Goal: Task Accomplishment & Management: Manage account settings

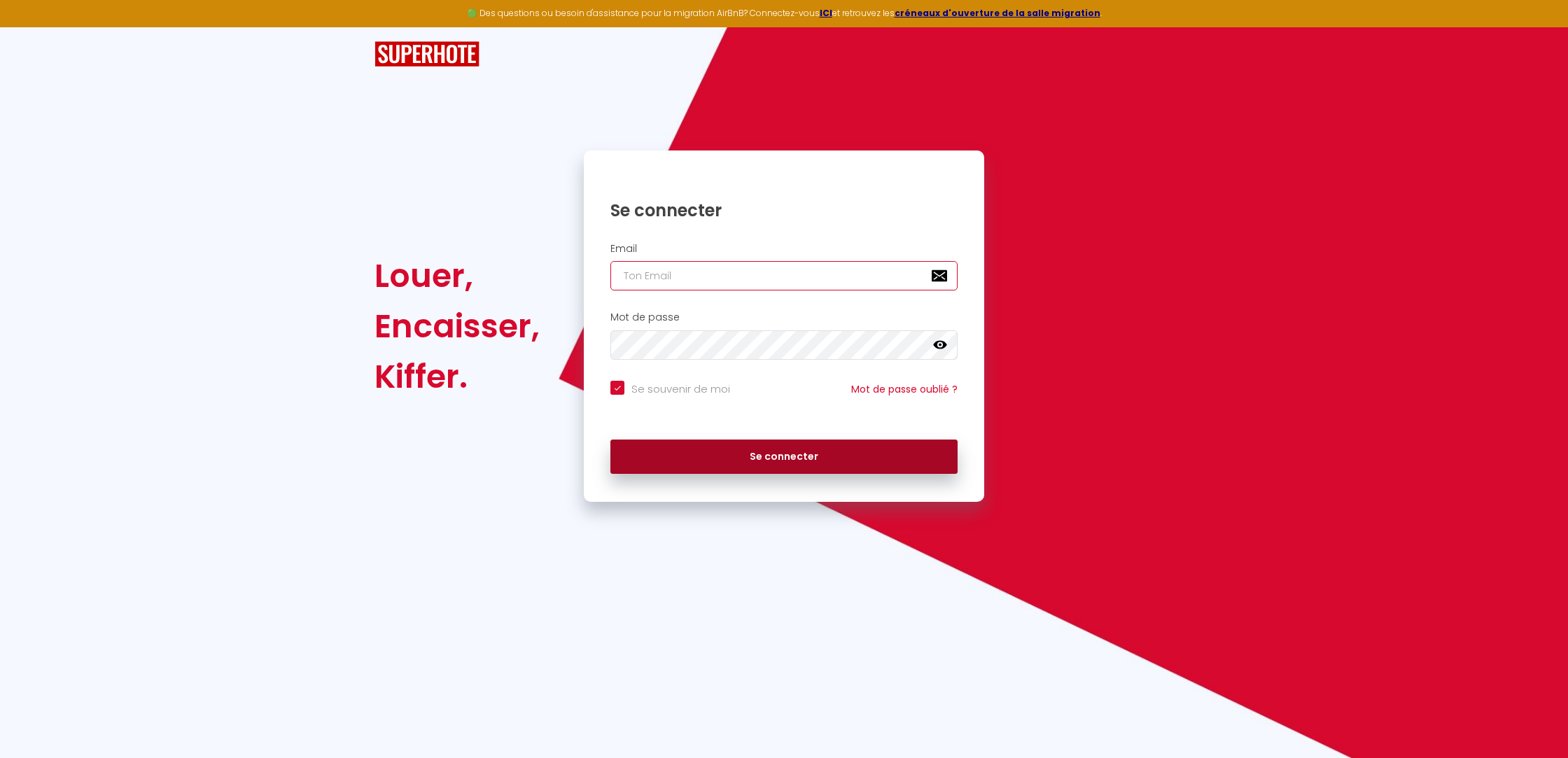
type input "[PERSON_NAME][EMAIL_ADDRESS][DOMAIN_NAME]"
click at [878, 460] on button "Se connecter" at bounding box center [784, 457] width 347 height 35
checkbox input "true"
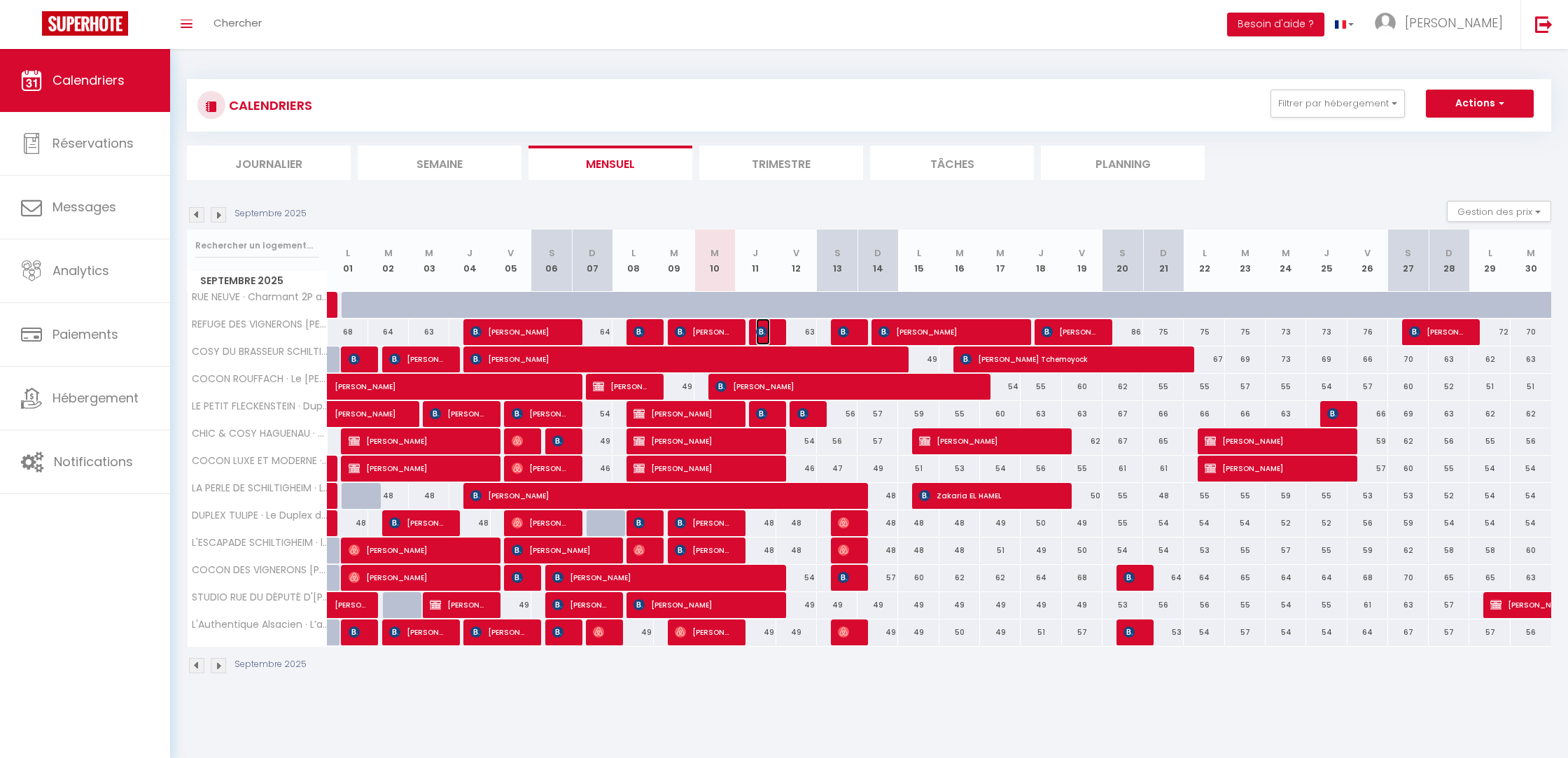
click at [760, 330] on img at bounding box center [762, 332] width 11 height 11
select select "OK"
select select "KO"
select select "0"
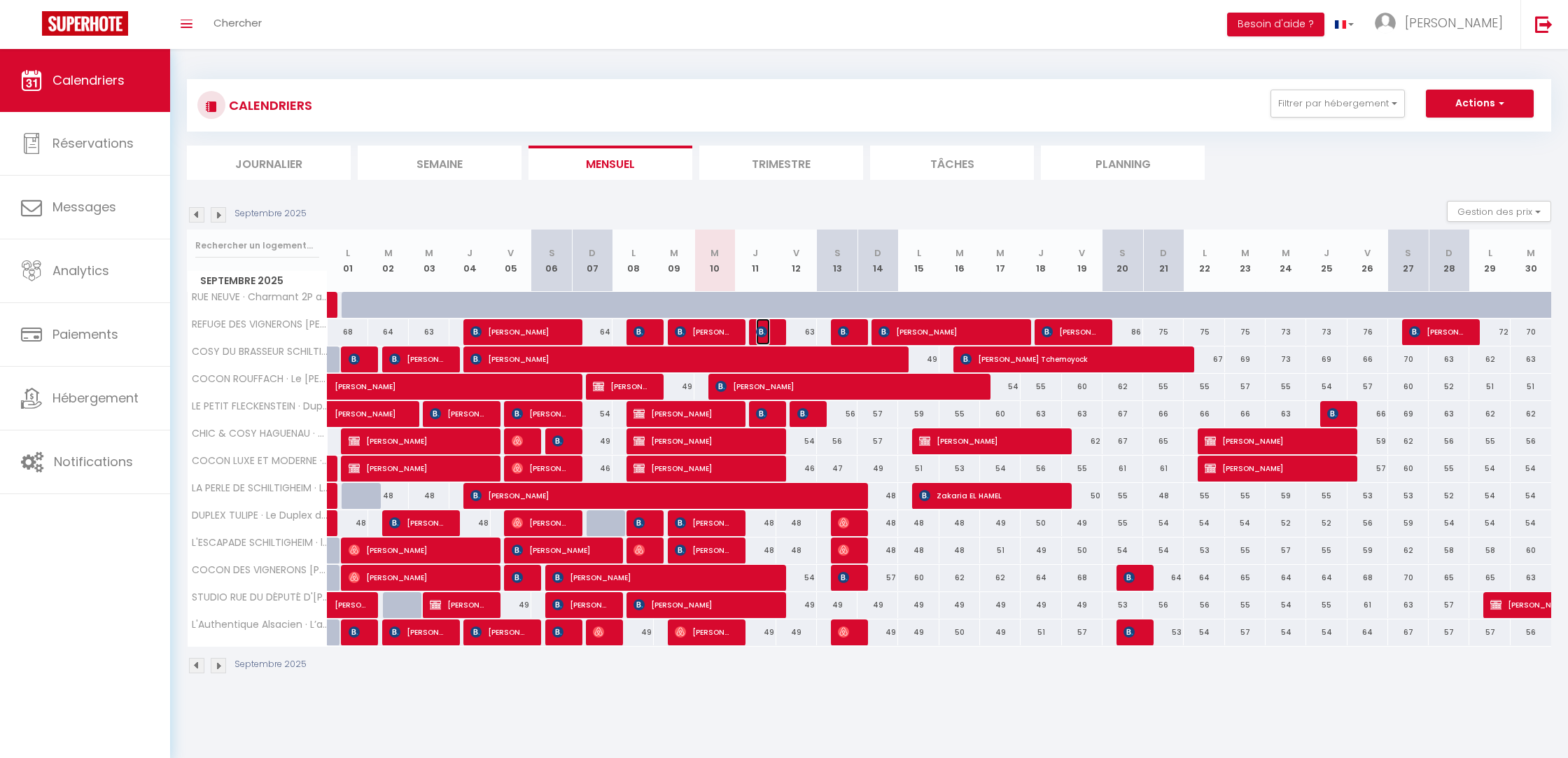
select select "1"
select select
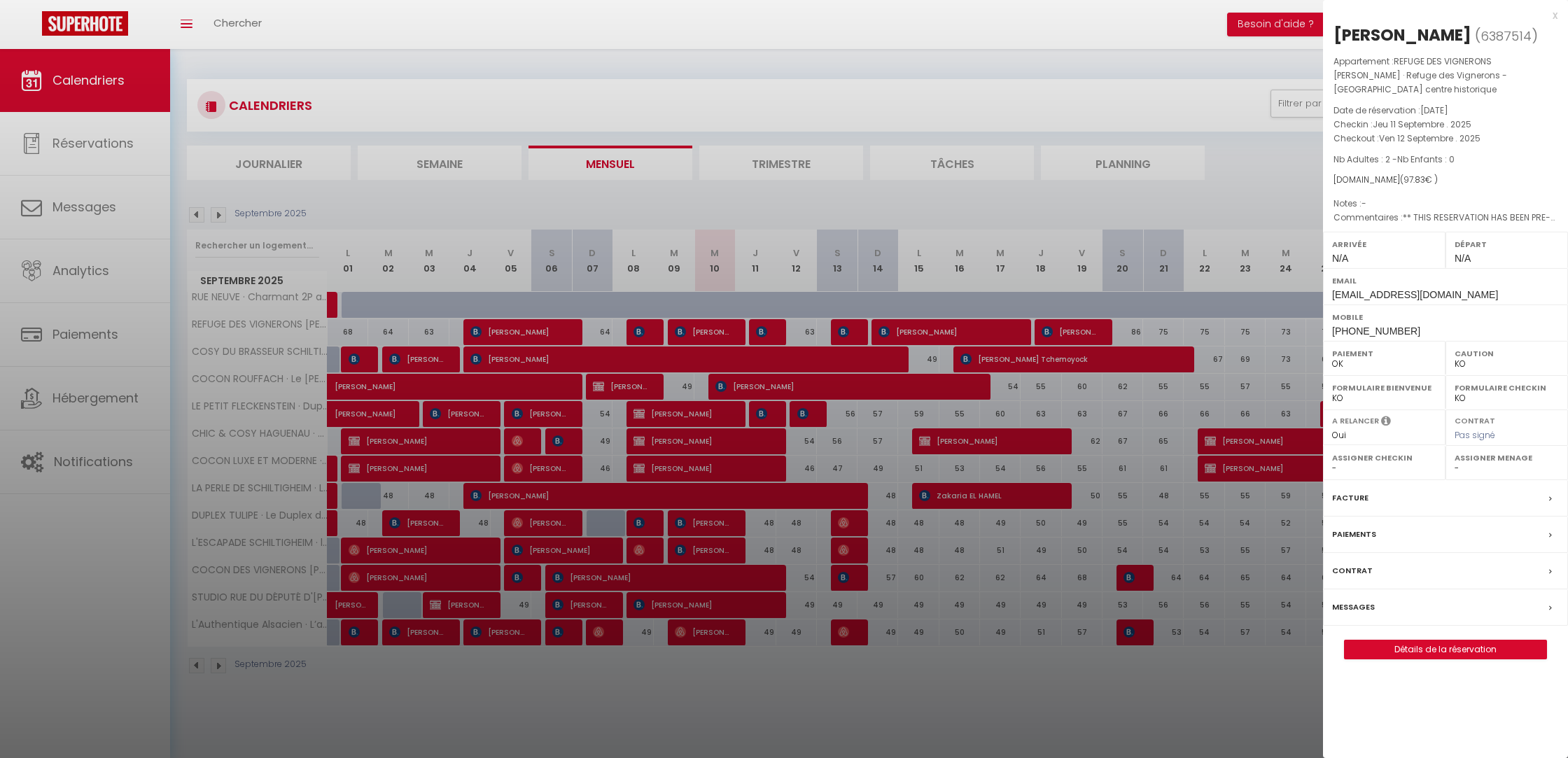
click at [760, 333] on div at bounding box center [784, 379] width 1568 height 758
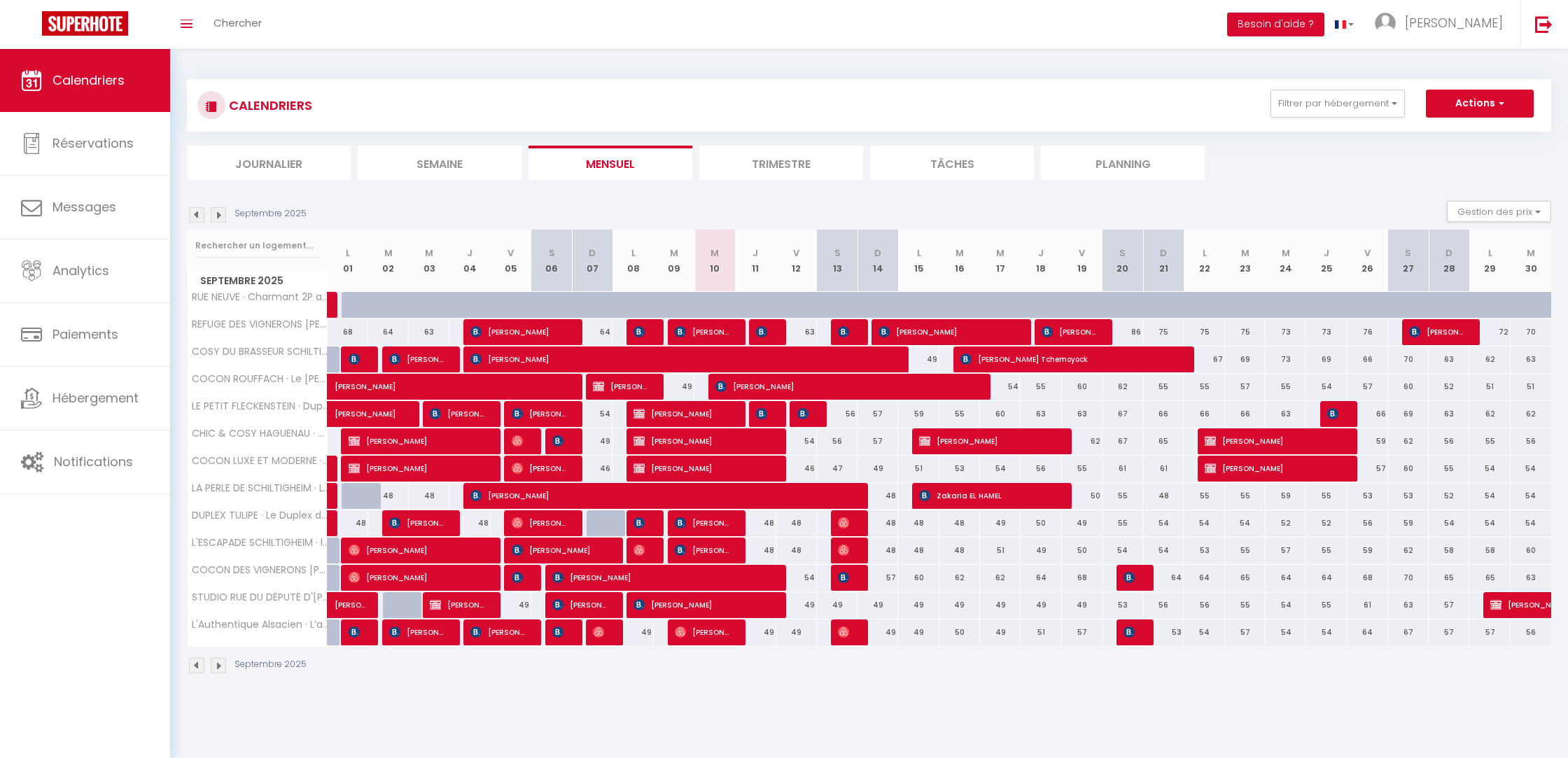
click at [729, 335] on div at bounding box center [715, 332] width 41 height 26
type input "66"
type input "Mer 10 Septembre 2025"
type input "Jeu 11 Septembre 2025"
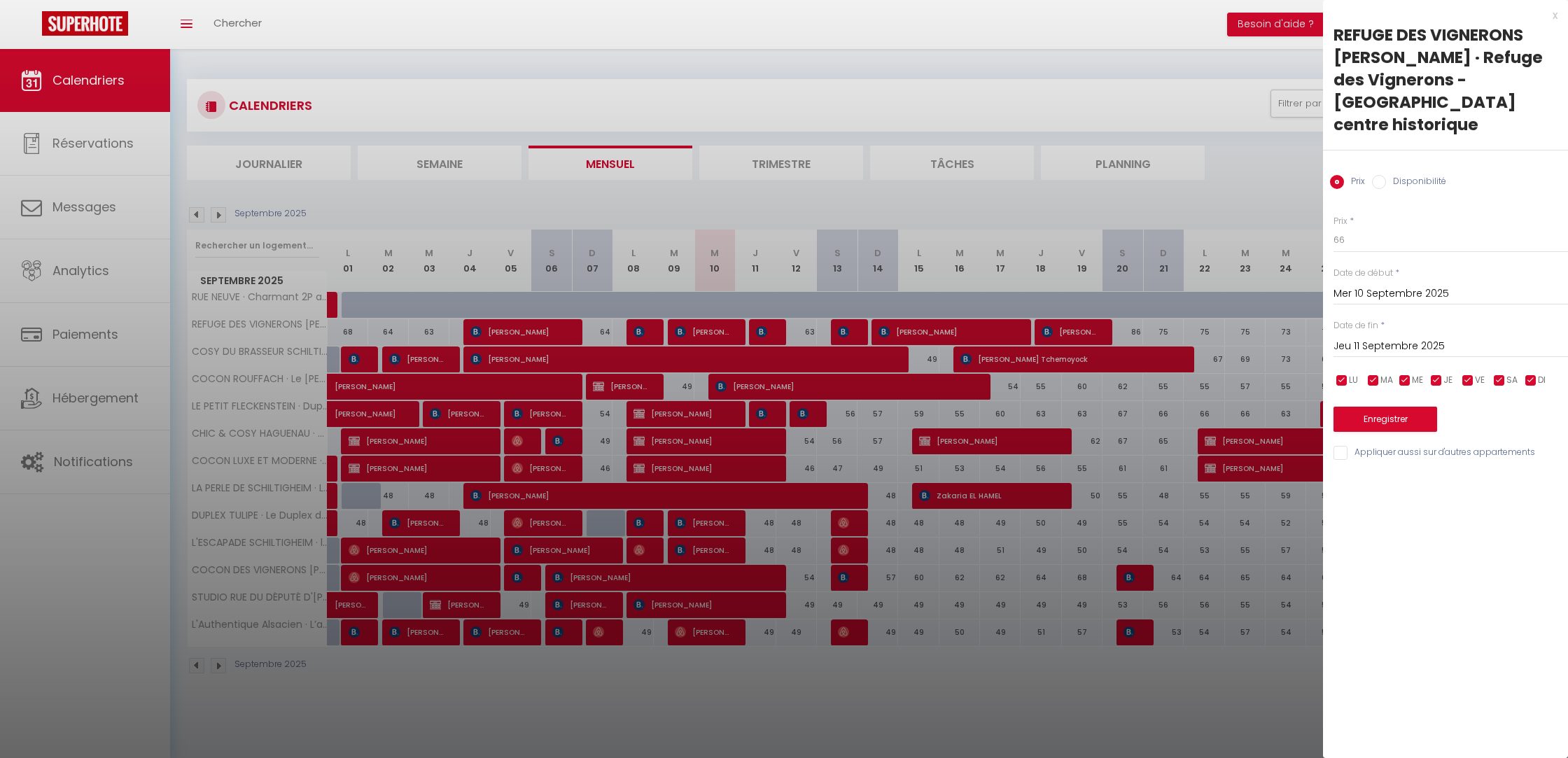
click at [728, 335] on div at bounding box center [784, 379] width 1568 height 758
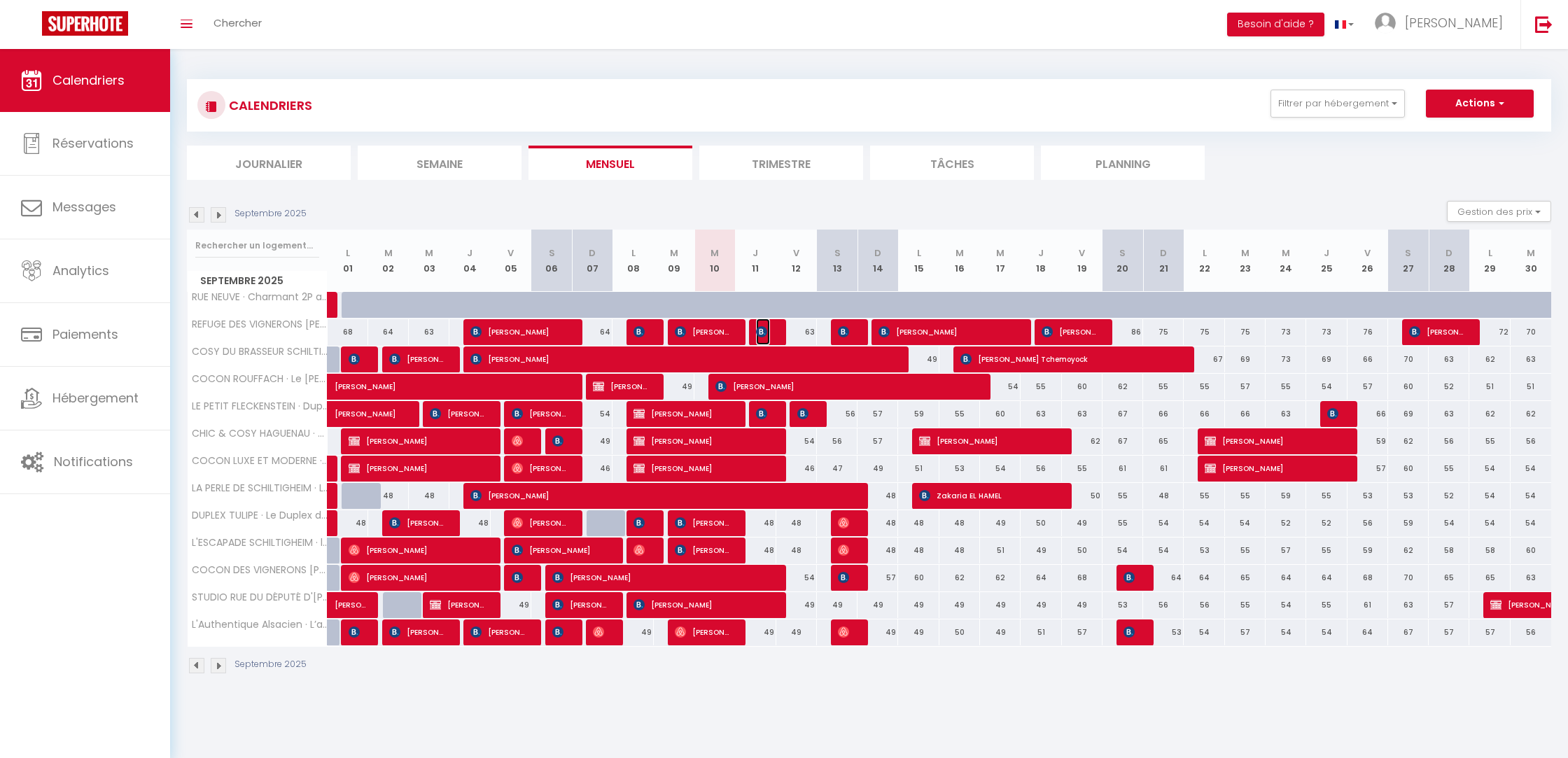
click at [761, 333] on img at bounding box center [762, 332] width 11 height 11
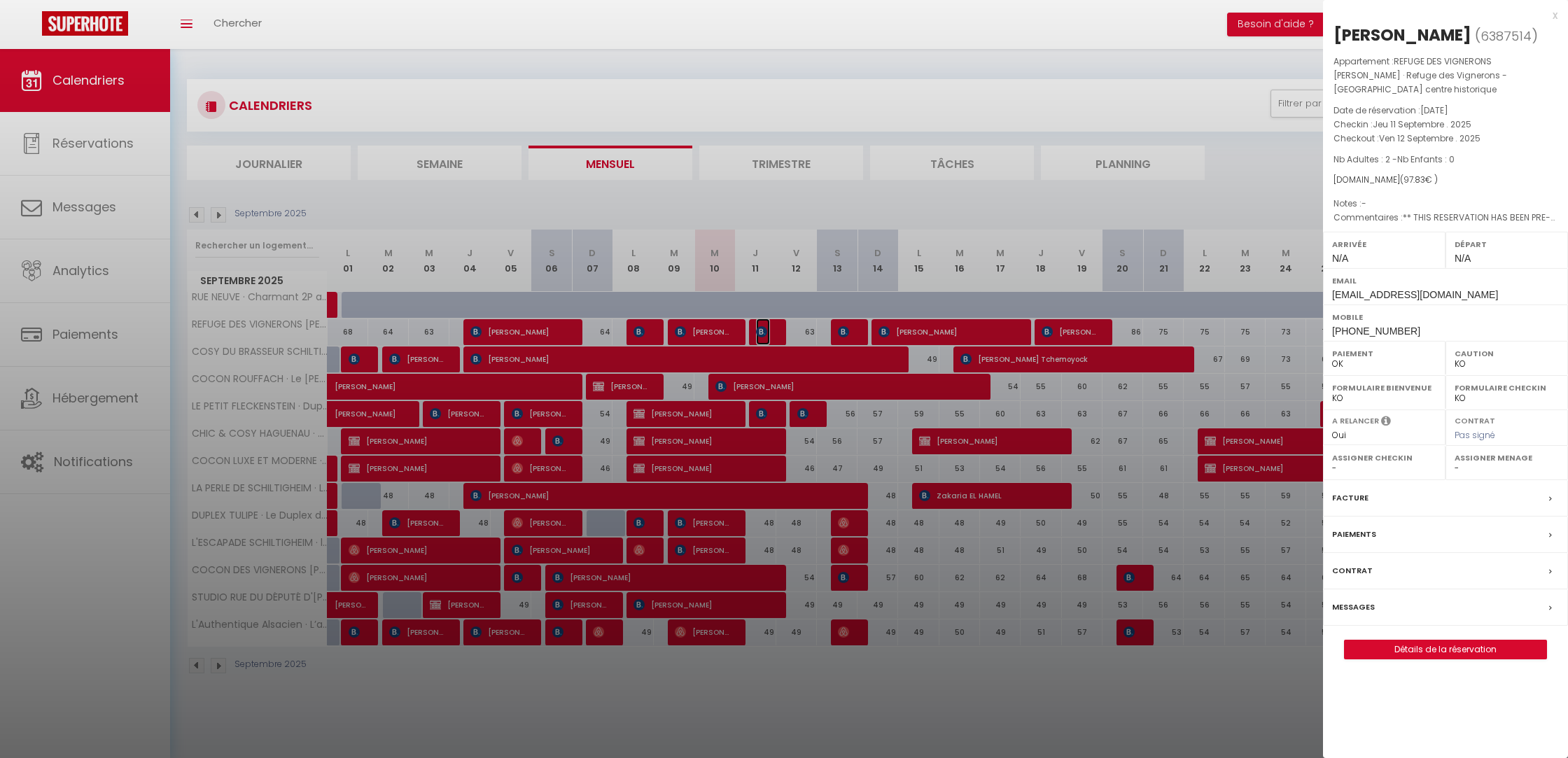
scroll to position [49, 0]
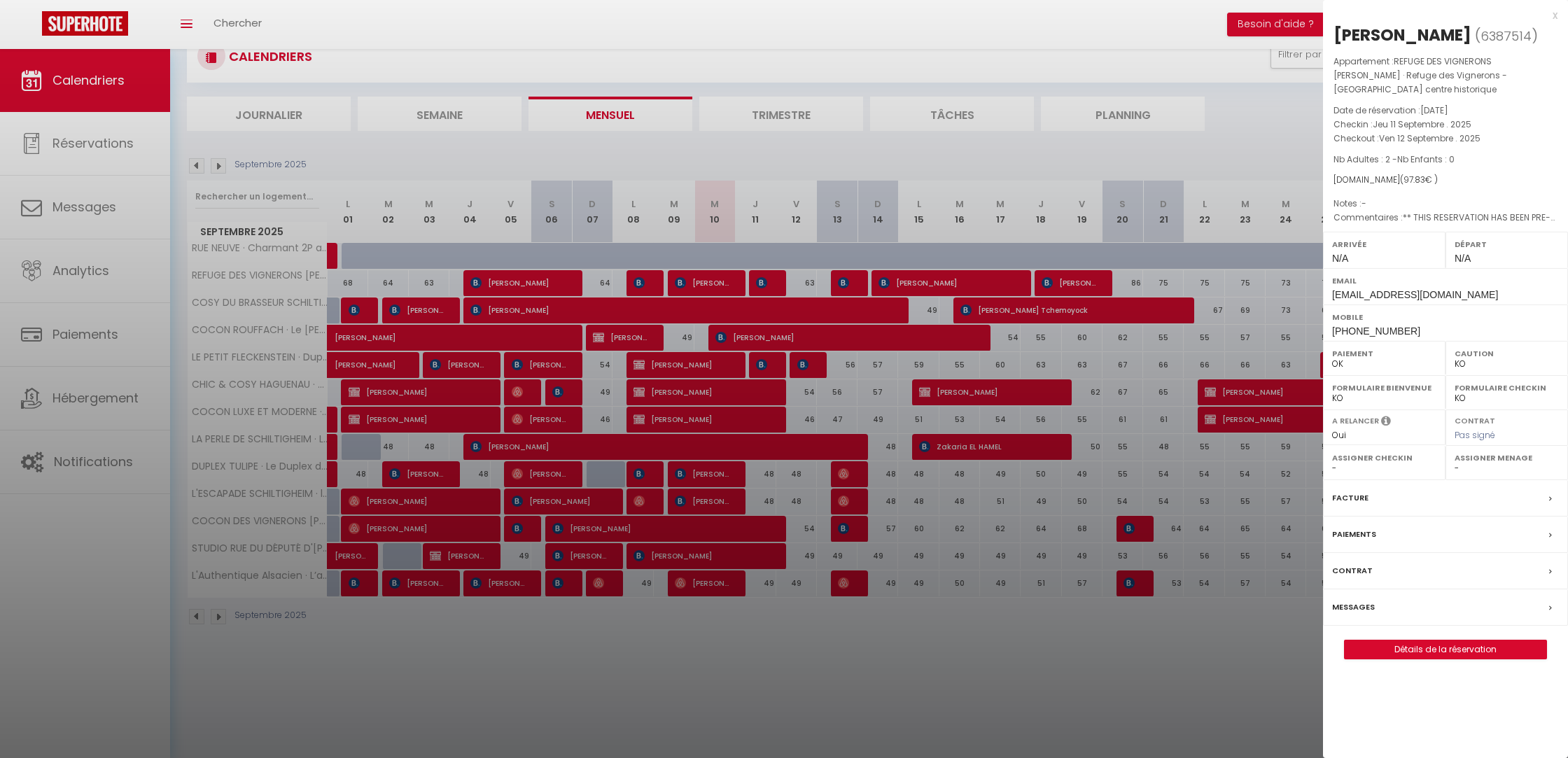
click at [1364, 326] on span "[PHONE_NUMBER]" at bounding box center [1377, 331] width 88 height 11
click at [1363, 326] on span "[PHONE_NUMBER]" at bounding box center [1377, 331] width 88 height 11
click at [1419, 640] on link "Détails de la réservation" at bounding box center [1446, 649] width 202 height 18
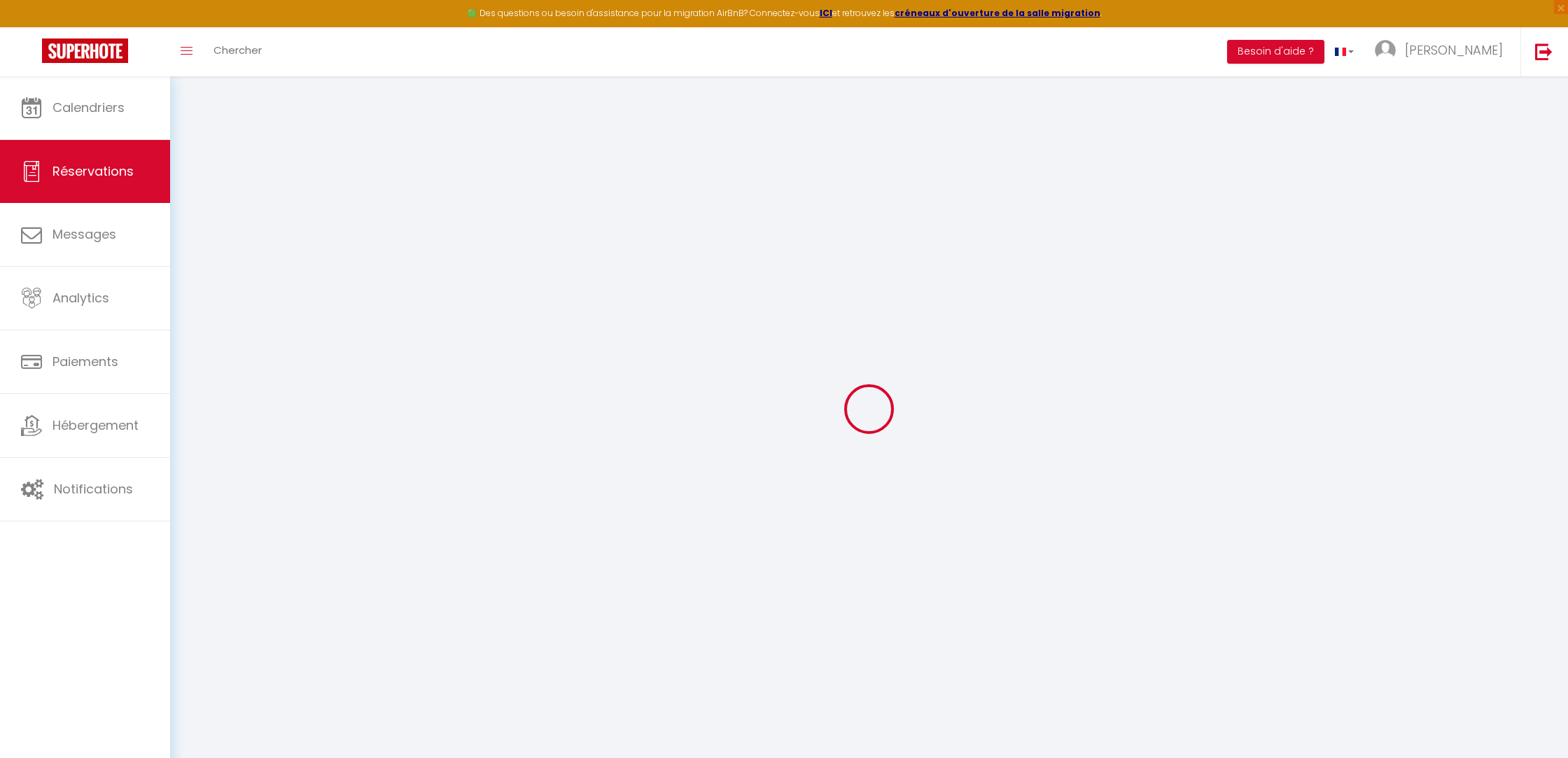
select select
checkbox input "false"
type textarea "** THIS RESERVATION HAS BEEN PRE-PAID ** BOOKING NOTE : Payment charge is EUR 1…"
type input "25"
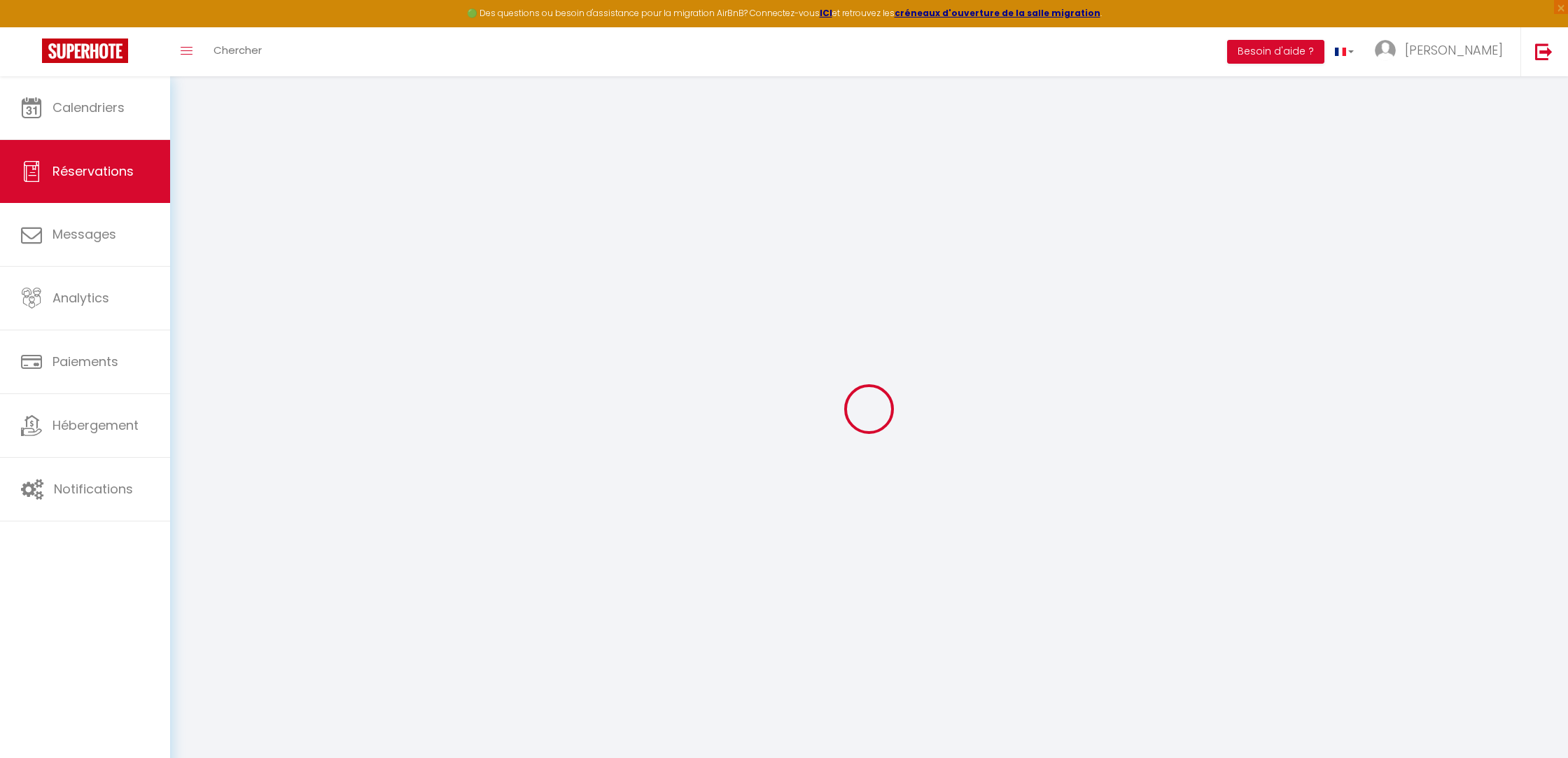
type input "2.12"
select select
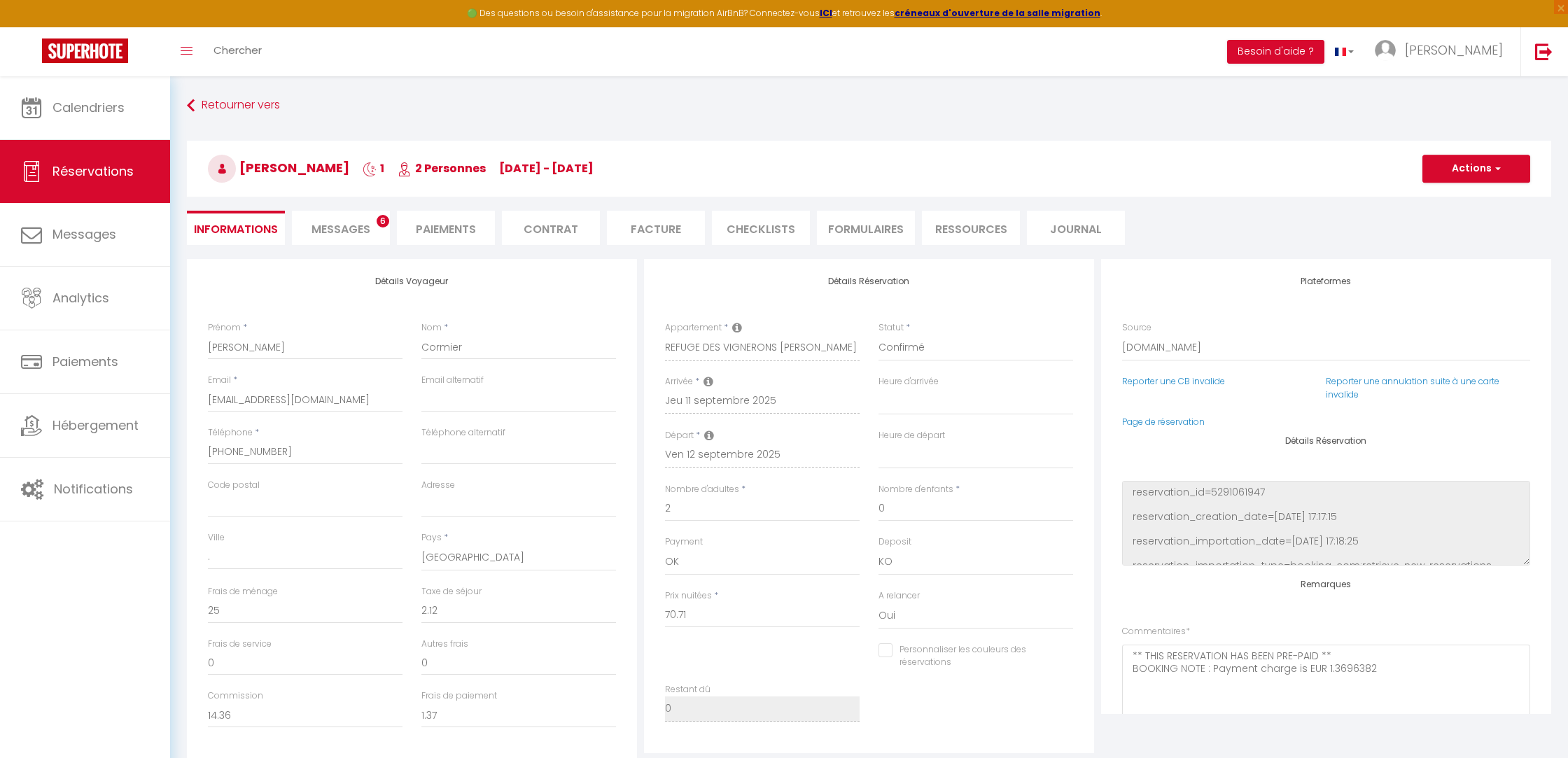
checkbox input "false"
select select
click at [372, 223] on li "Messages 6" at bounding box center [341, 227] width 98 height 34
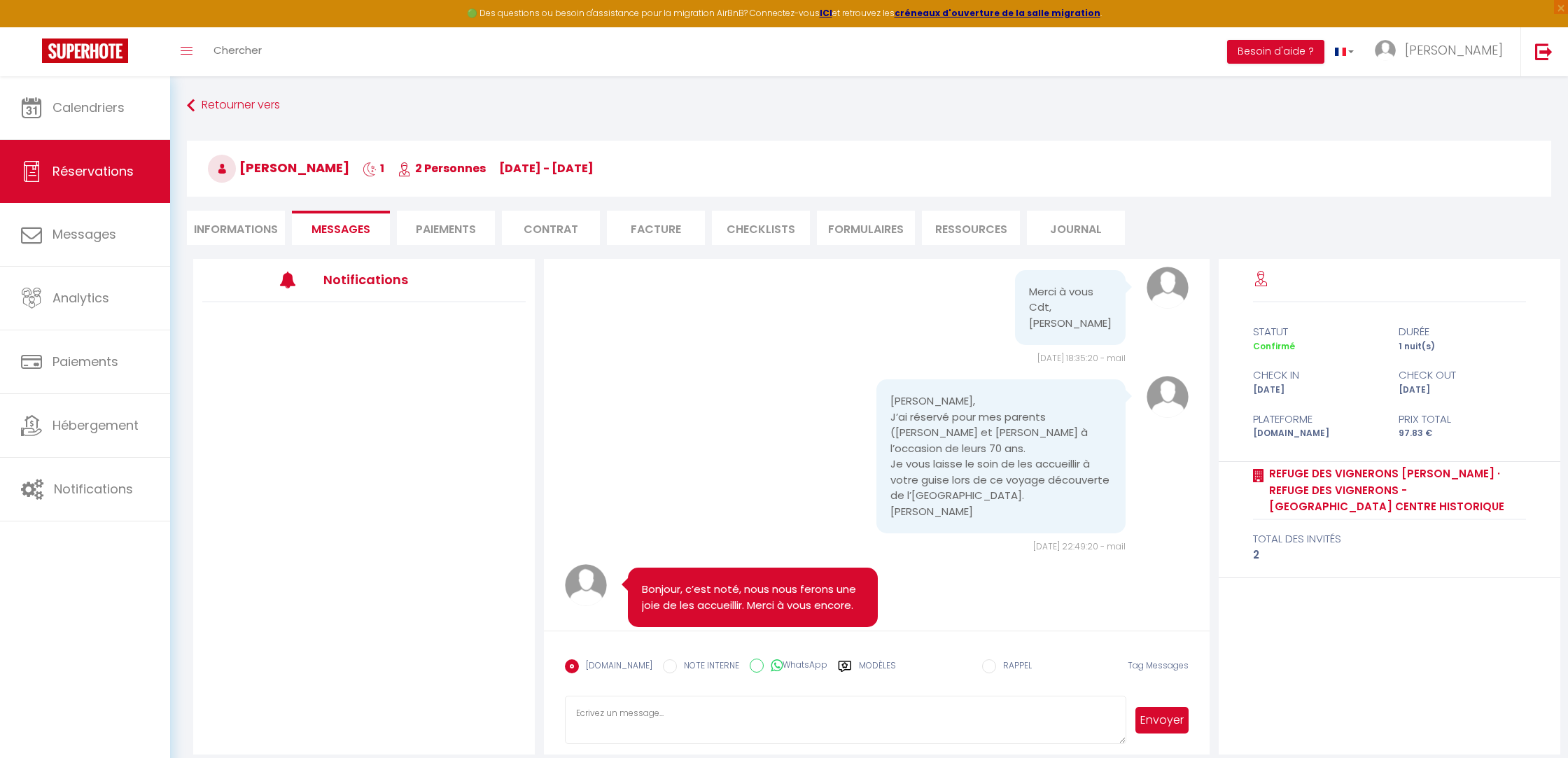
scroll to position [408, 0]
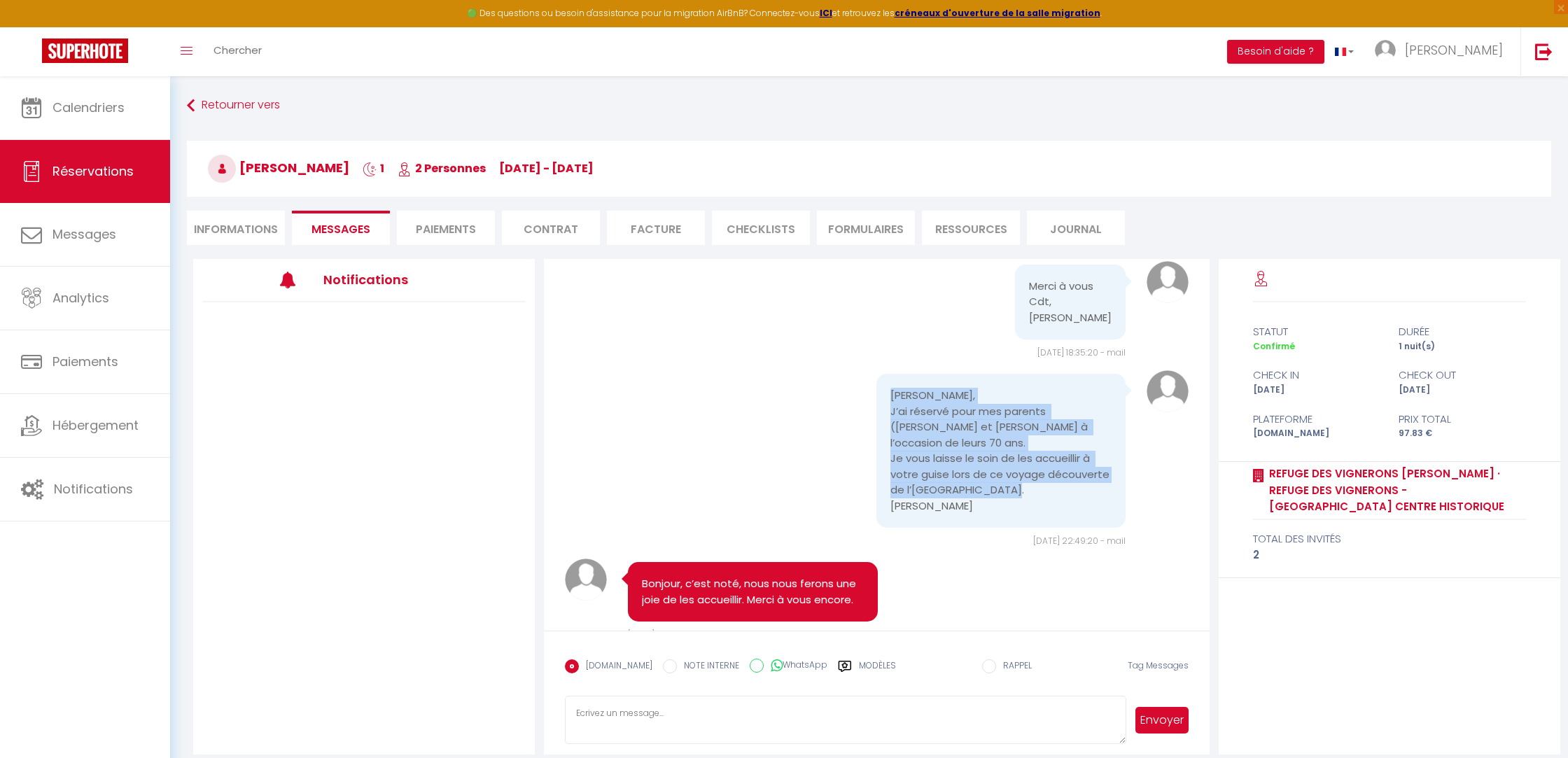
drag, startPoint x: 888, startPoint y: 407, endPoint x: 1015, endPoint y: 531, distance: 177.5
click at [1025, 528] on div "[PERSON_NAME], J’ai réservé pour mes parents ([PERSON_NAME] et [PERSON_NAME] à …" at bounding box center [1001, 451] width 249 height 154
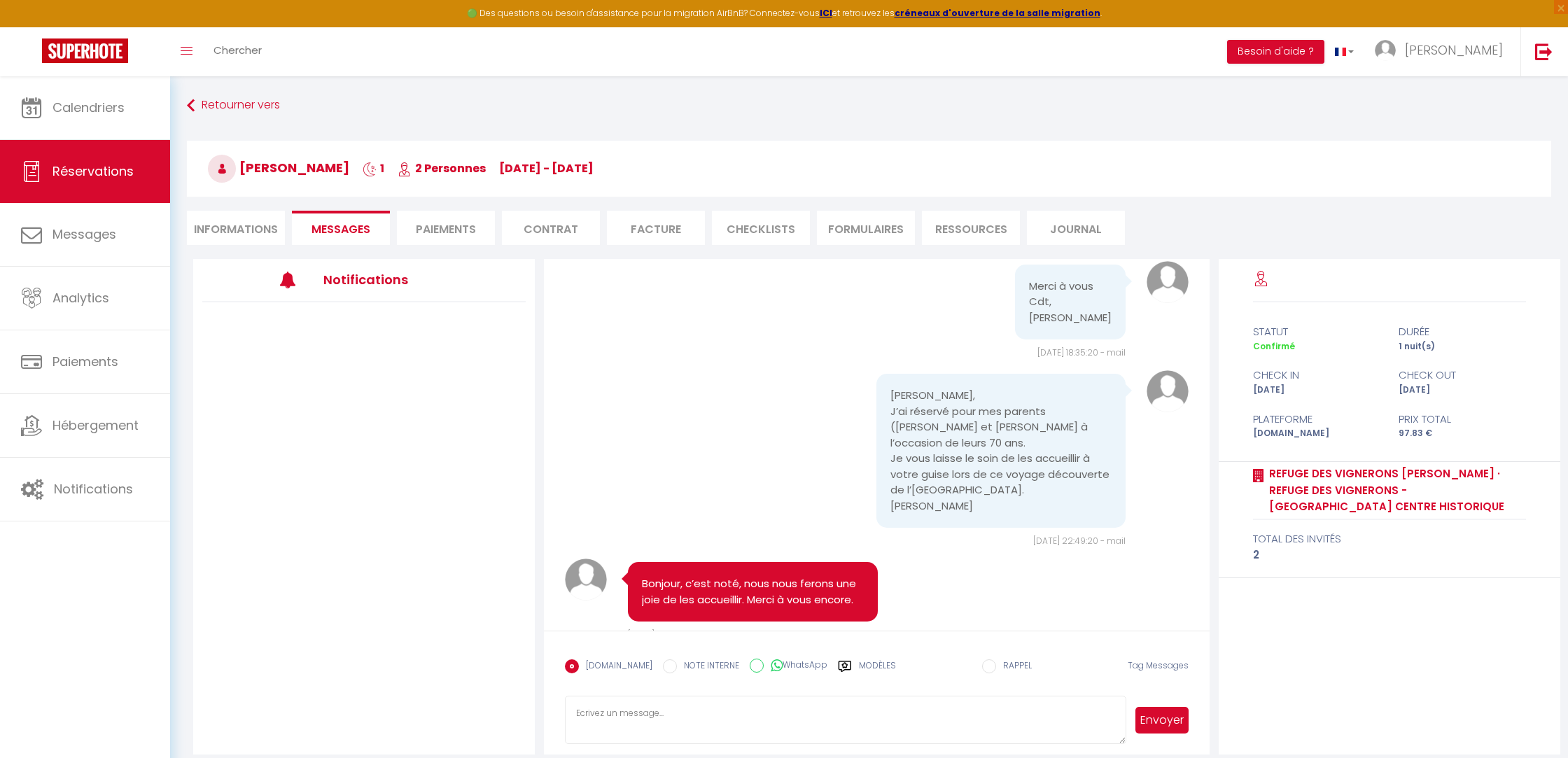
click at [937, 459] on pre "[PERSON_NAME], J’ai réservé pour mes parents ([PERSON_NAME] et [PERSON_NAME] à …" at bounding box center [1001, 451] width 221 height 126
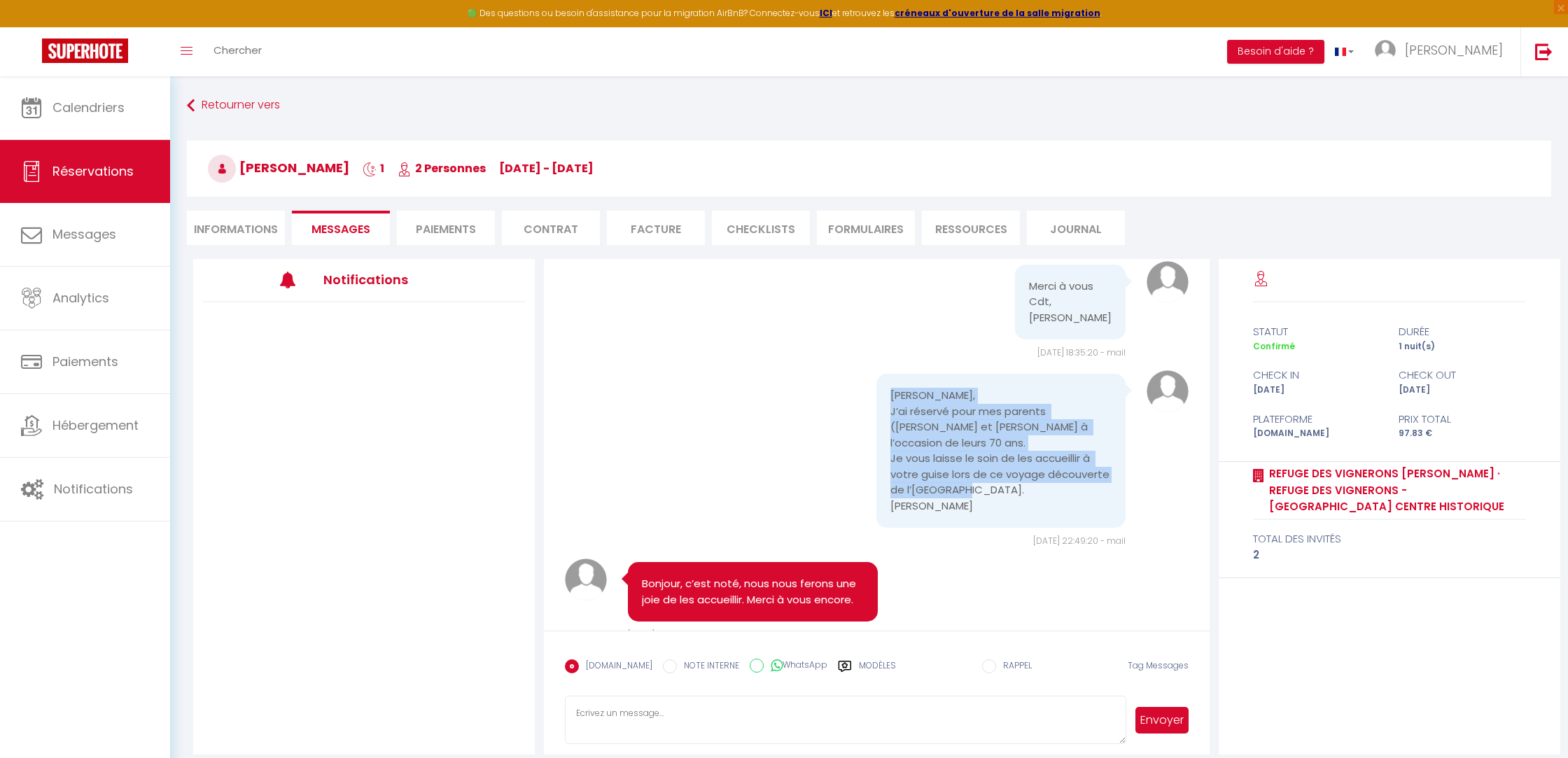
drag, startPoint x: 885, startPoint y: 405, endPoint x: 980, endPoint y: 516, distance: 146.1
click at [981, 517] on div "[PERSON_NAME], J’ai réservé pour mes parents ([PERSON_NAME] et [PERSON_NAME] à …" at bounding box center [1001, 451] width 249 height 154
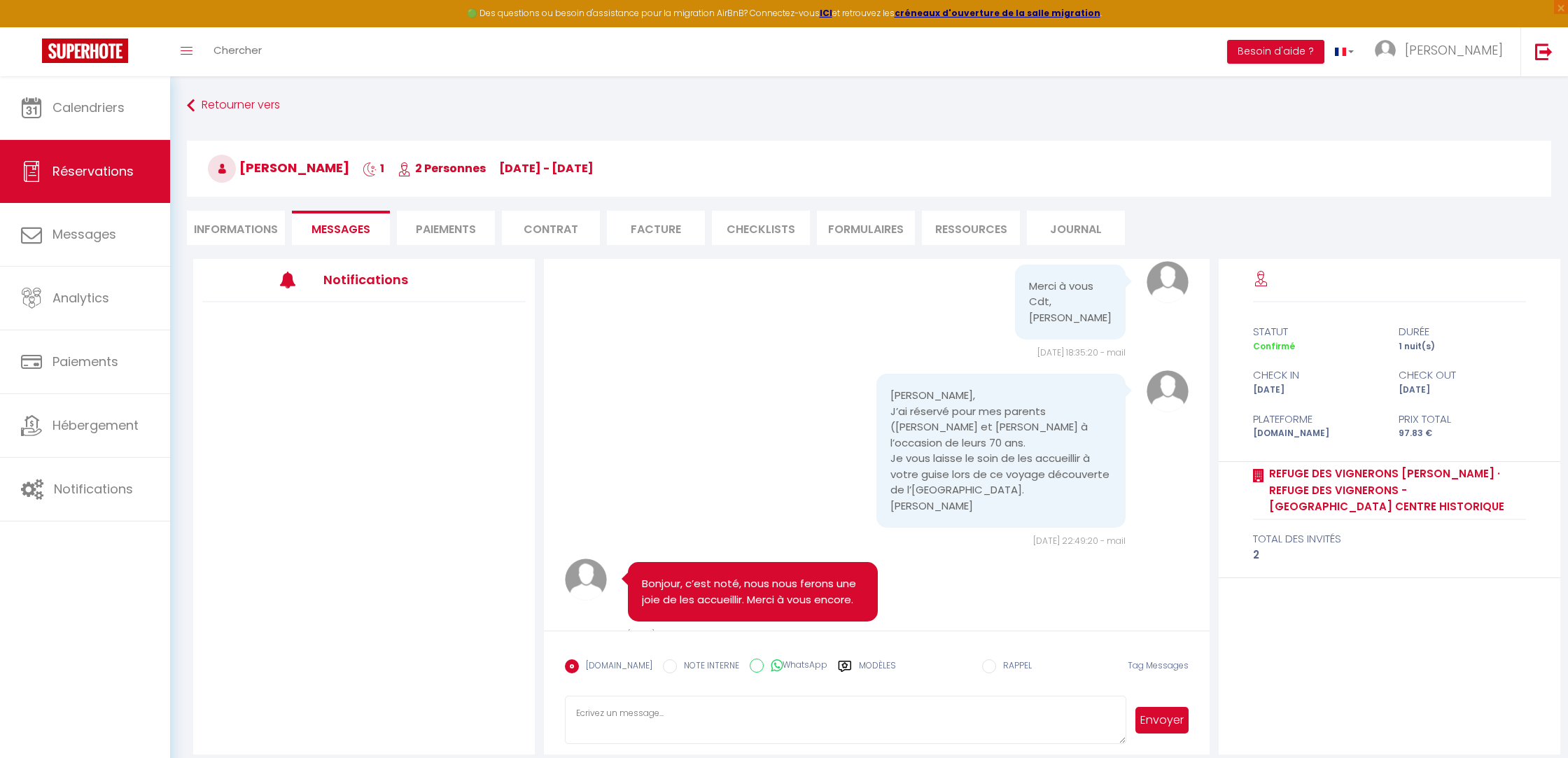
click at [981, 514] on pre "[PERSON_NAME], J’ai réservé pour mes parents ([PERSON_NAME] et [PERSON_NAME] à …" at bounding box center [1001, 451] width 221 height 126
drag, startPoint x: 1056, startPoint y: 427, endPoint x: 1045, endPoint y: 458, distance: 32.9
click at [1046, 457] on pre "[PERSON_NAME], J’ai réservé pour mes parents ([PERSON_NAME] et [PERSON_NAME] à …" at bounding box center [1001, 451] width 221 height 126
copy pre "[PERSON_NAME] et [PERSON_NAME] à l’occasion de leurs 70 ans."
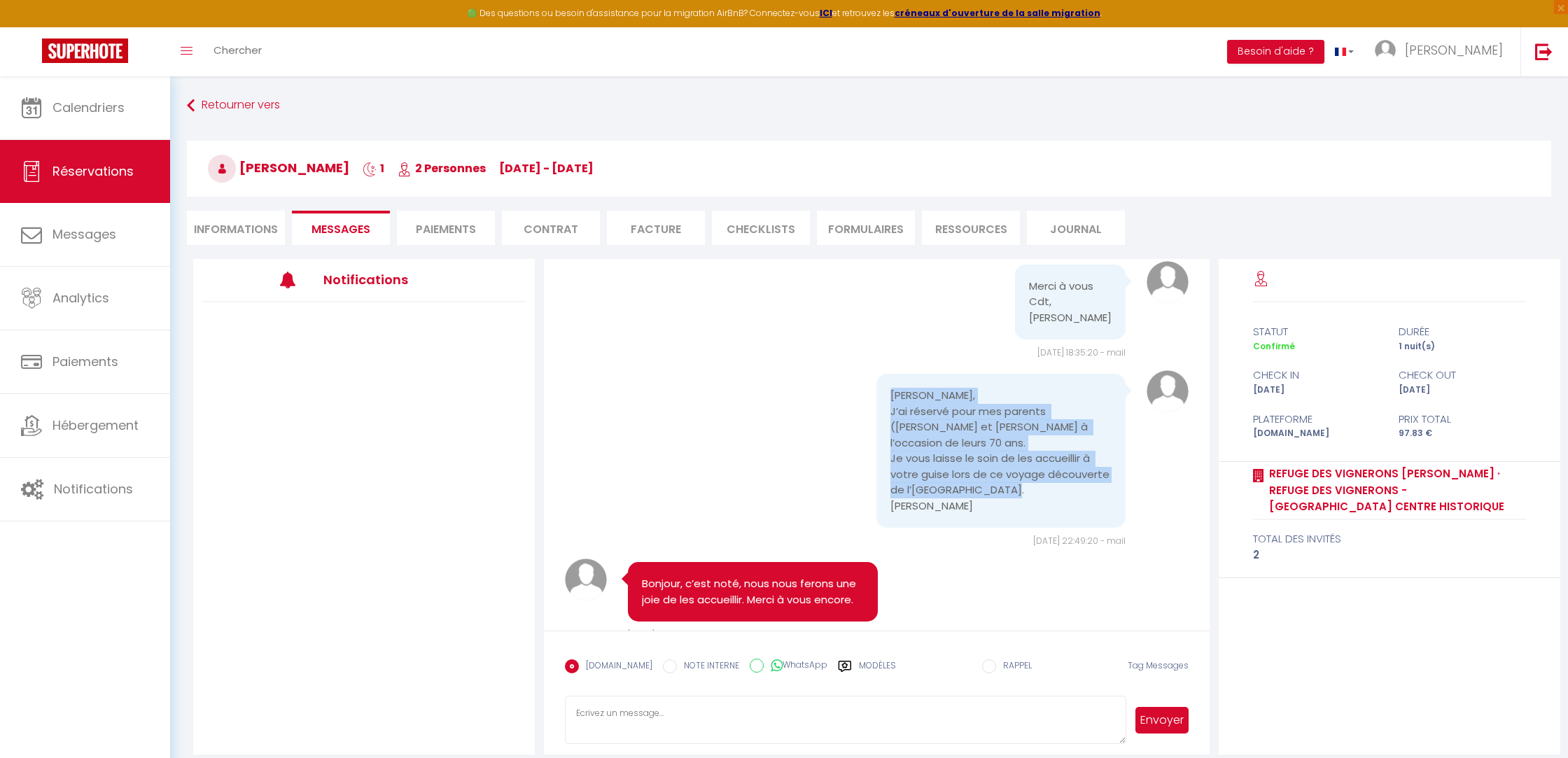
drag, startPoint x: 1014, startPoint y: 550, endPoint x: 884, endPoint y: 417, distance: 186.0
click at [884, 417] on div "[PERSON_NAME], J’ai réservé pour mes parents ([PERSON_NAME] et [PERSON_NAME] à …" at bounding box center [1001, 451] width 249 height 154
copy pre "[PERSON_NAME], J’ai réservé pour mes parents ([PERSON_NAME] et [PERSON_NAME] à …"
